Goal: Transaction & Acquisition: Obtain resource

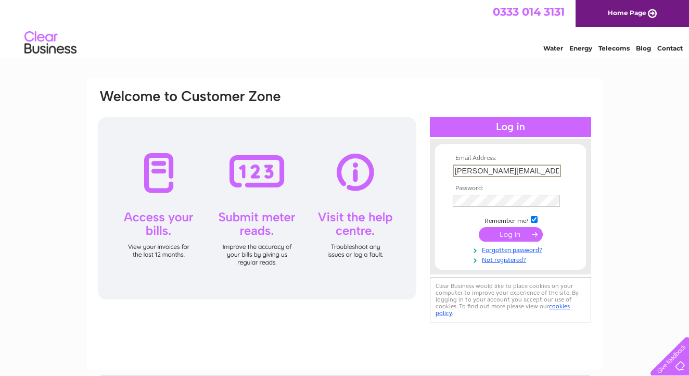
type input "[PERSON_NAME][EMAIL_ADDRESS][DOMAIN_NAME]"
click at [510, 232] on input "submit" at bounding box center [511, 234] width 64 height 15
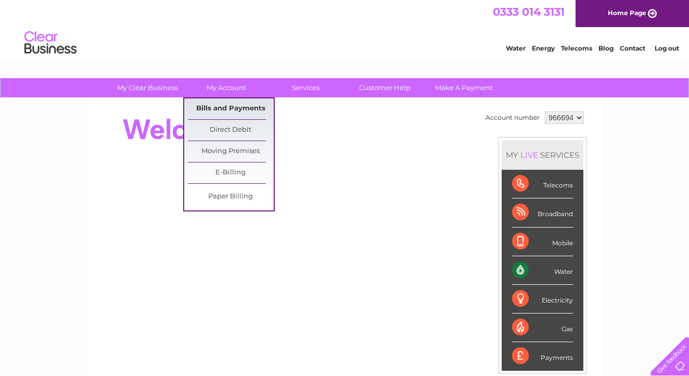
click at [228, 108] on link "Bills and Payments" at bounding box center [231, 108] width 86 height 21
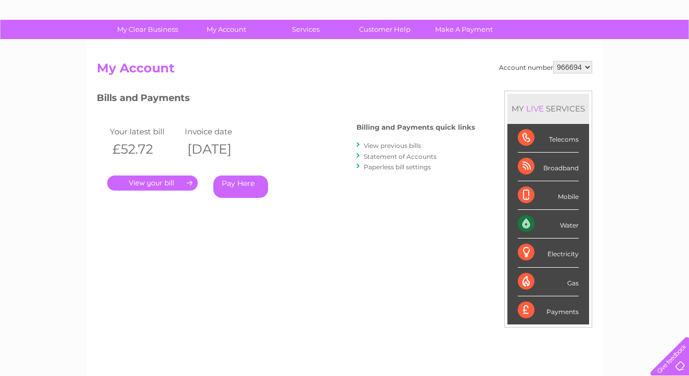
scroll to position [64, 0]
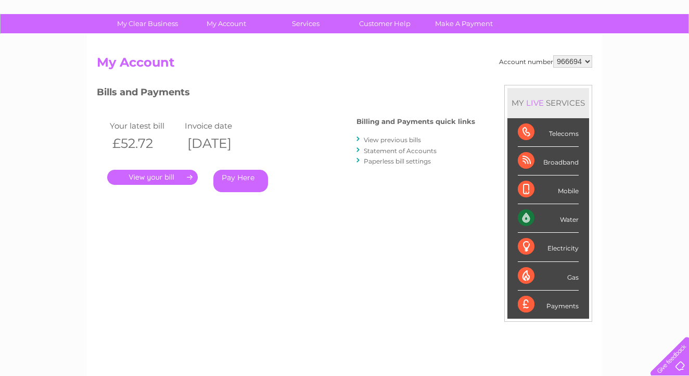
click at [385, 140] on link "View previous bills" at bounding box center [392, 140] width 57 height 8
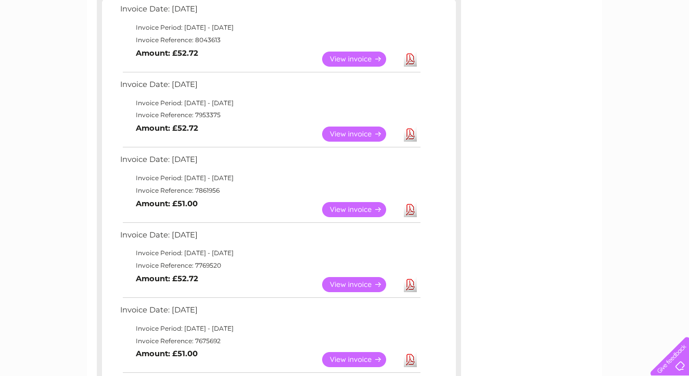
scroll to position [191, 0]
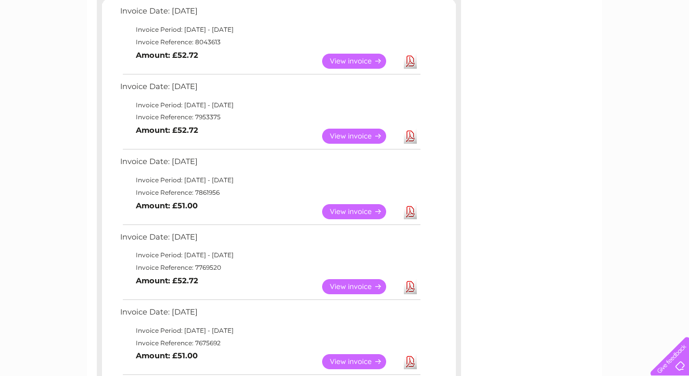
click at [411, 205] on link "Download" at bounding box center [410, 211] width 13 height 15
click at [410, 132] on link "Download" at bounding box center [410, 135] width 13 height 15
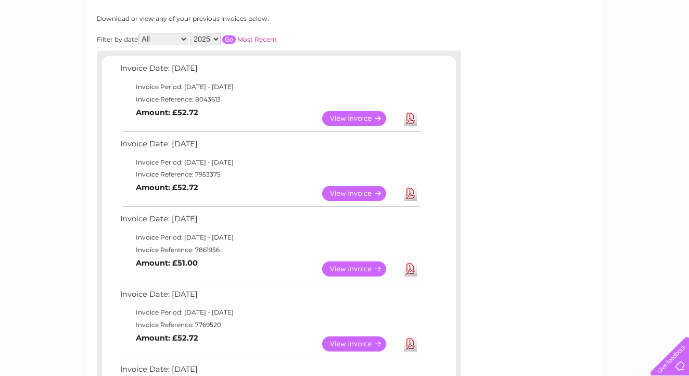
scroll to position [122, 0]
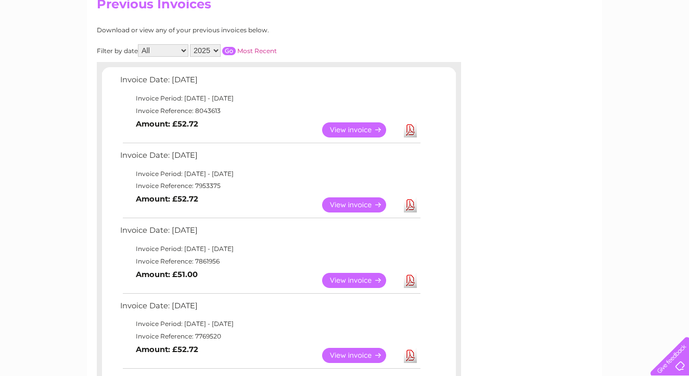
click at [411, 127] on link "Download" at bounding box center [410, 129] width 13 height 15
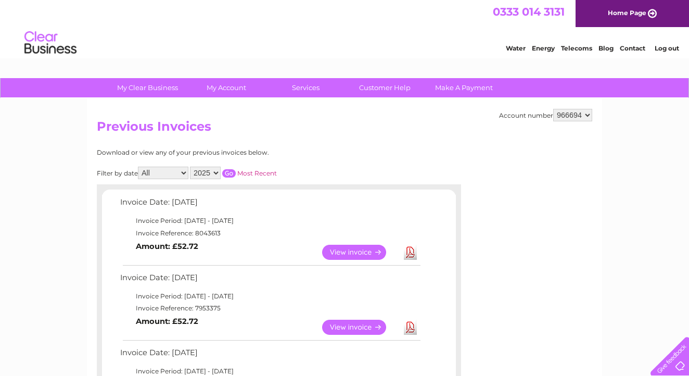
scroll to position [0, 0]
click at [666, 48] on link "Log out" at bounding box center [666, 48] width 24 height 8
